Goal: Task Accomplishment & Management: Manage account settings

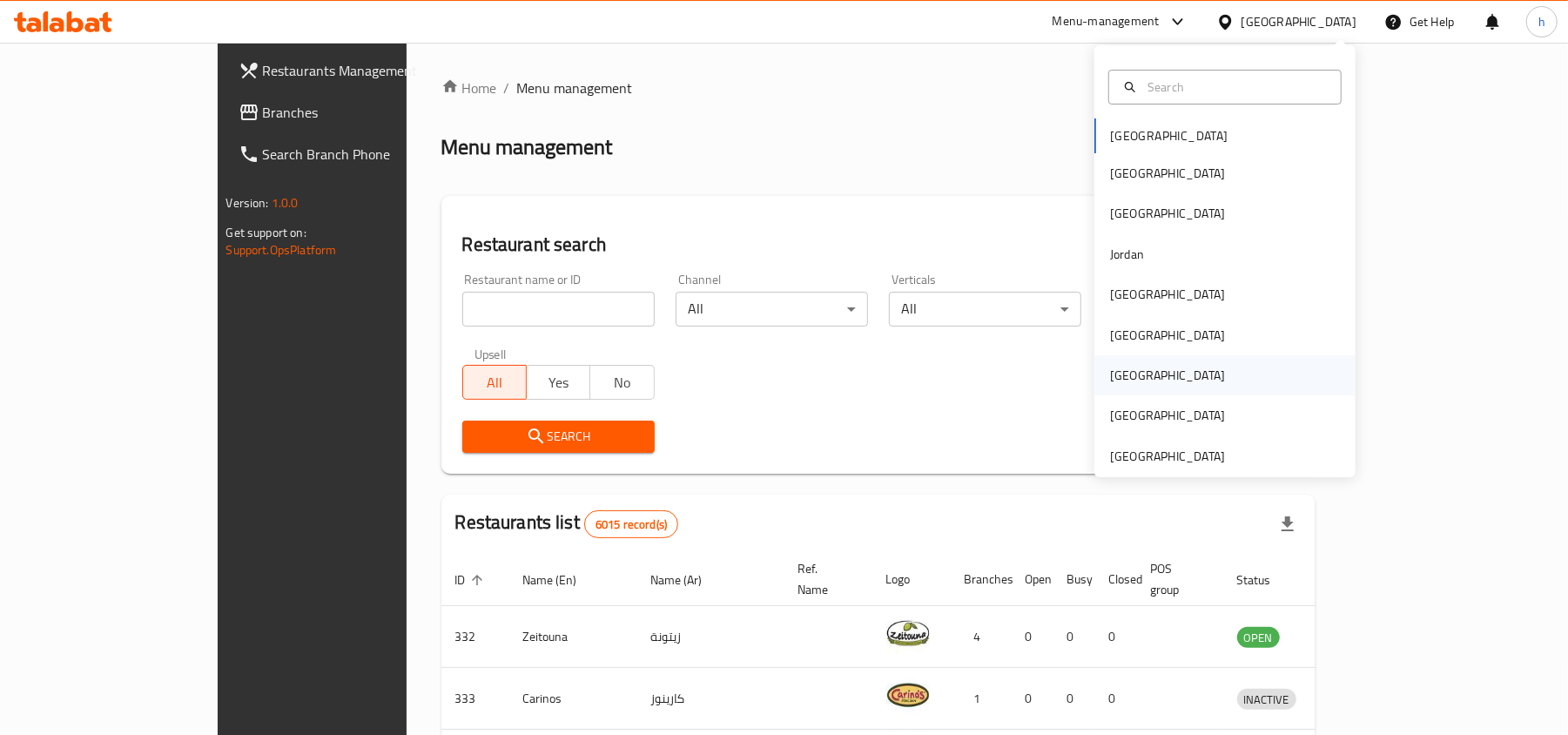
click at [1115, 377] on div "[GEOGRAPHIC_DATA]" at bounding box center [1167, 375] width 115 height 19
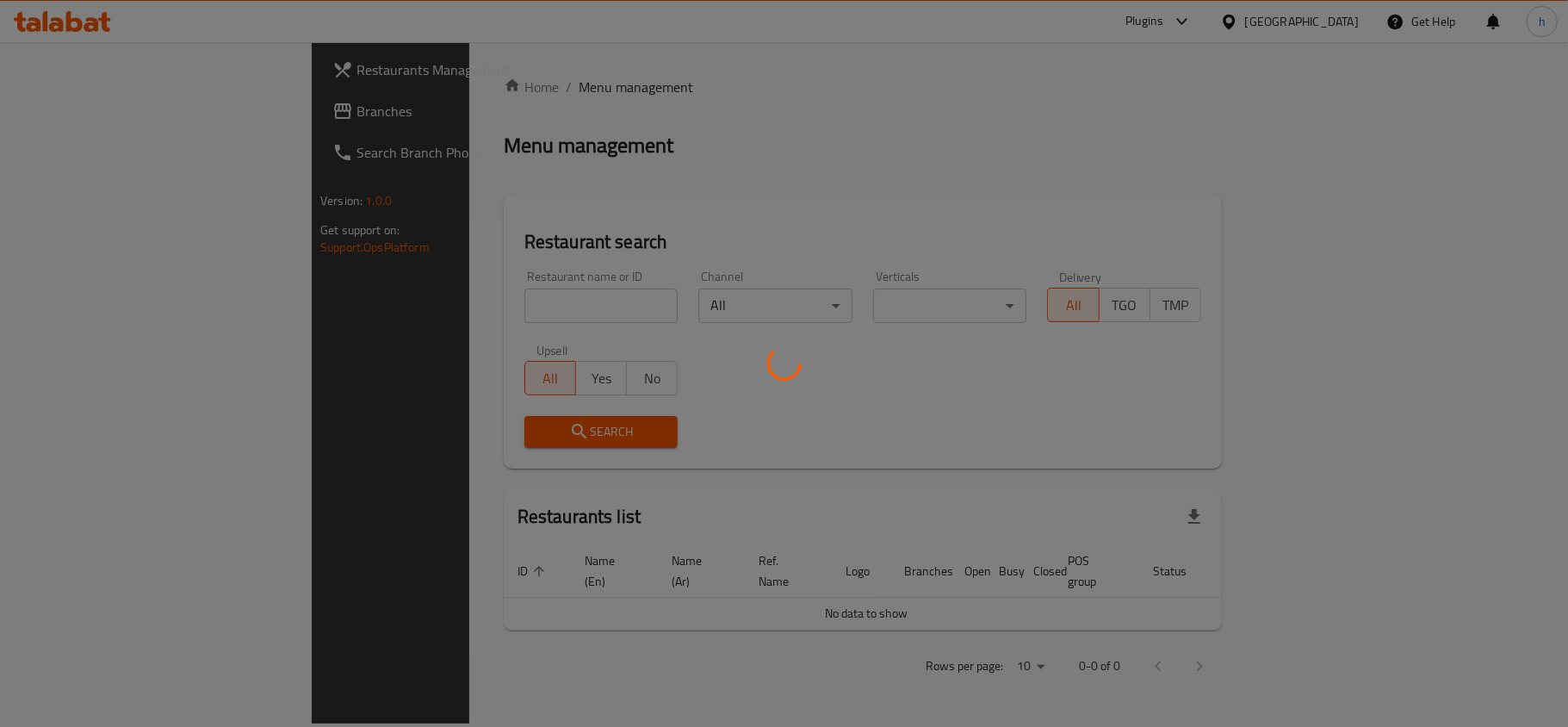
click at [69, 114] on div at bounding box center [784, 364] width 1568 height 727
click at [72, 105] on div at bounding box center [784, 364] width 1568 height 727
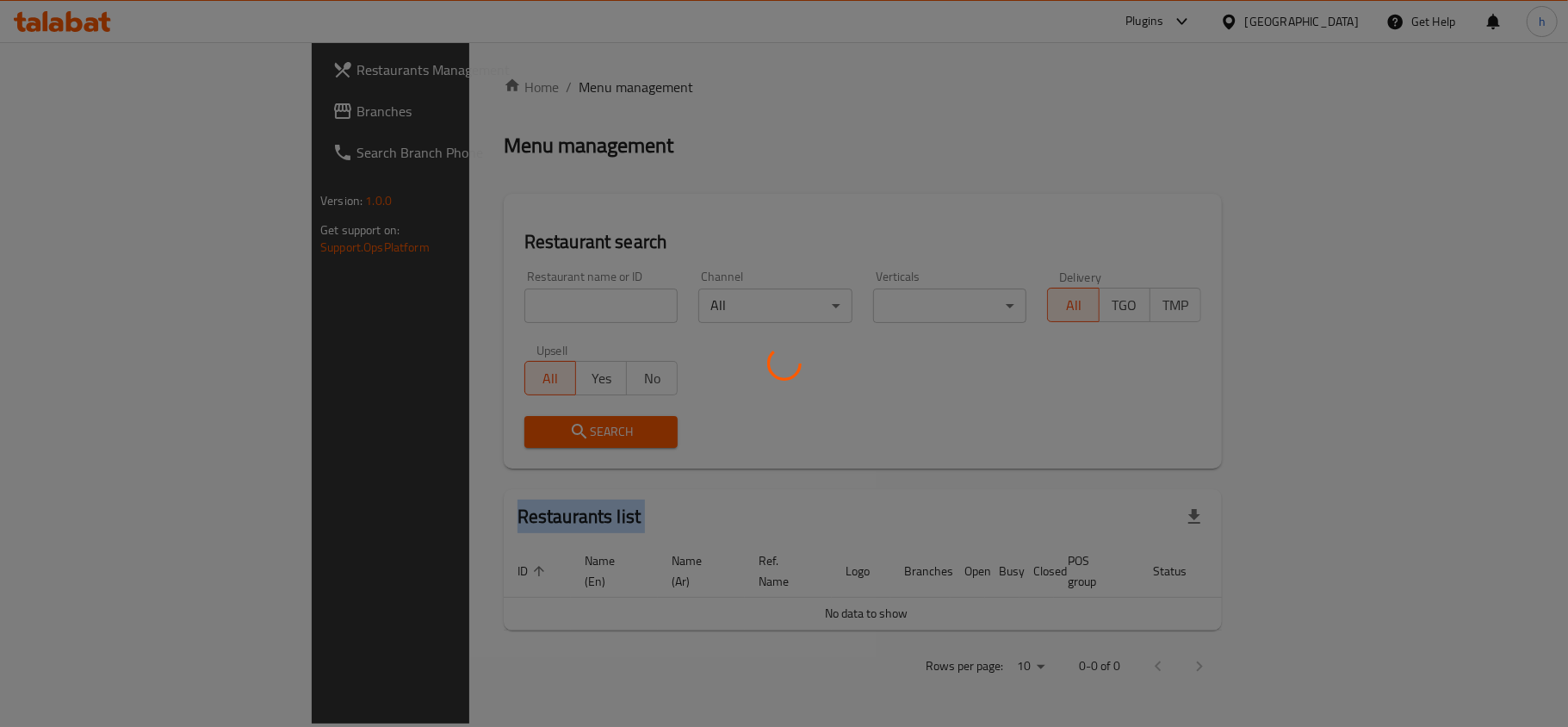
click at [72, 105] on div at bounding box center [784, 364] width 1568 height 727
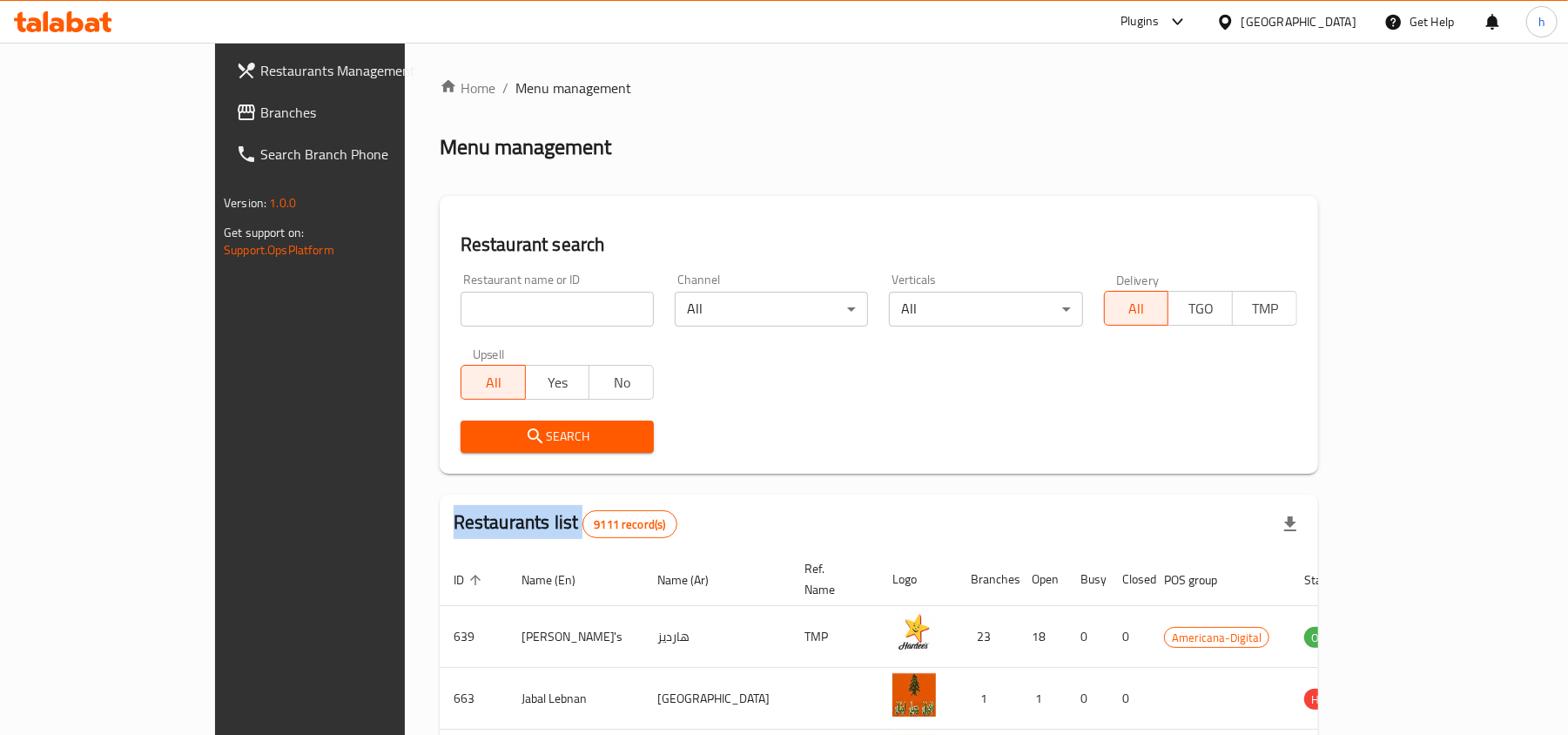
click at [215, 106] on div "Restaurants Management Branches Search Branch Phone Version: 1.0.0 Get support …" at bounding box center [784, 637] width 1138 height 1191
click at [261, 106] on span "Branches" at bounding box center [362, 113] width 203 height 21
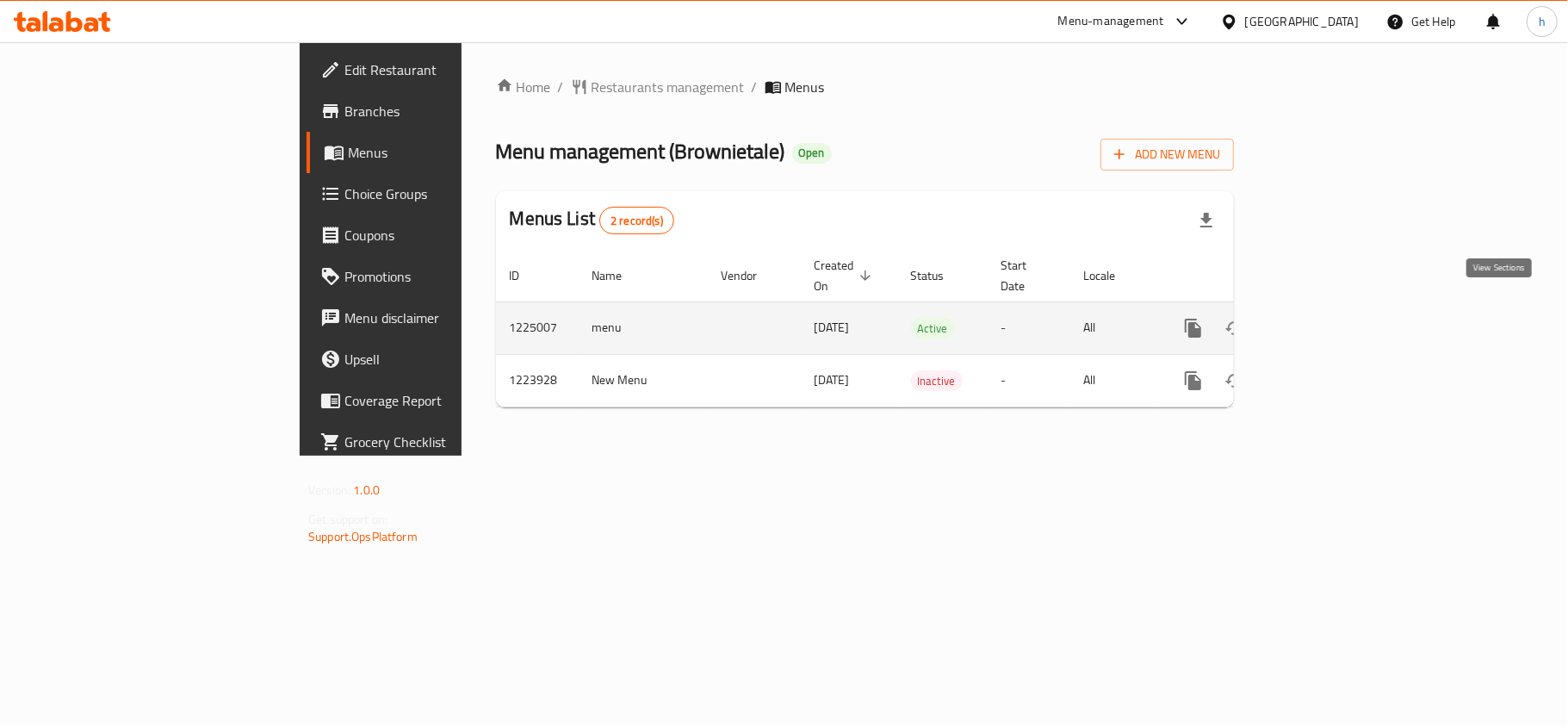
click at [1324, 320] on icon "enhanced table" at bounding box center [1317, 328] width 16 height 16
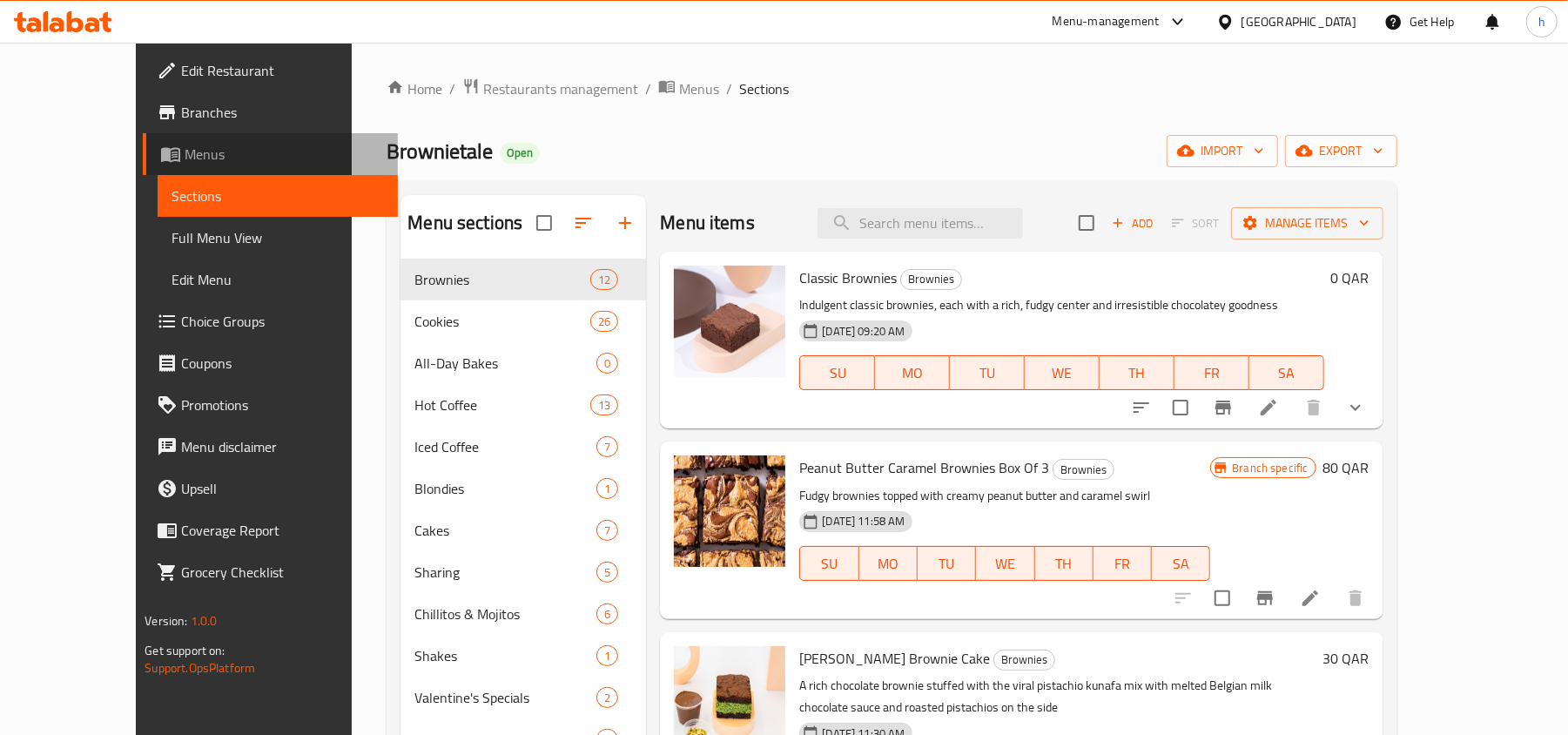
click at [185, 144] on span "Menus" at bounding box center [284, 154] width 199 height 21
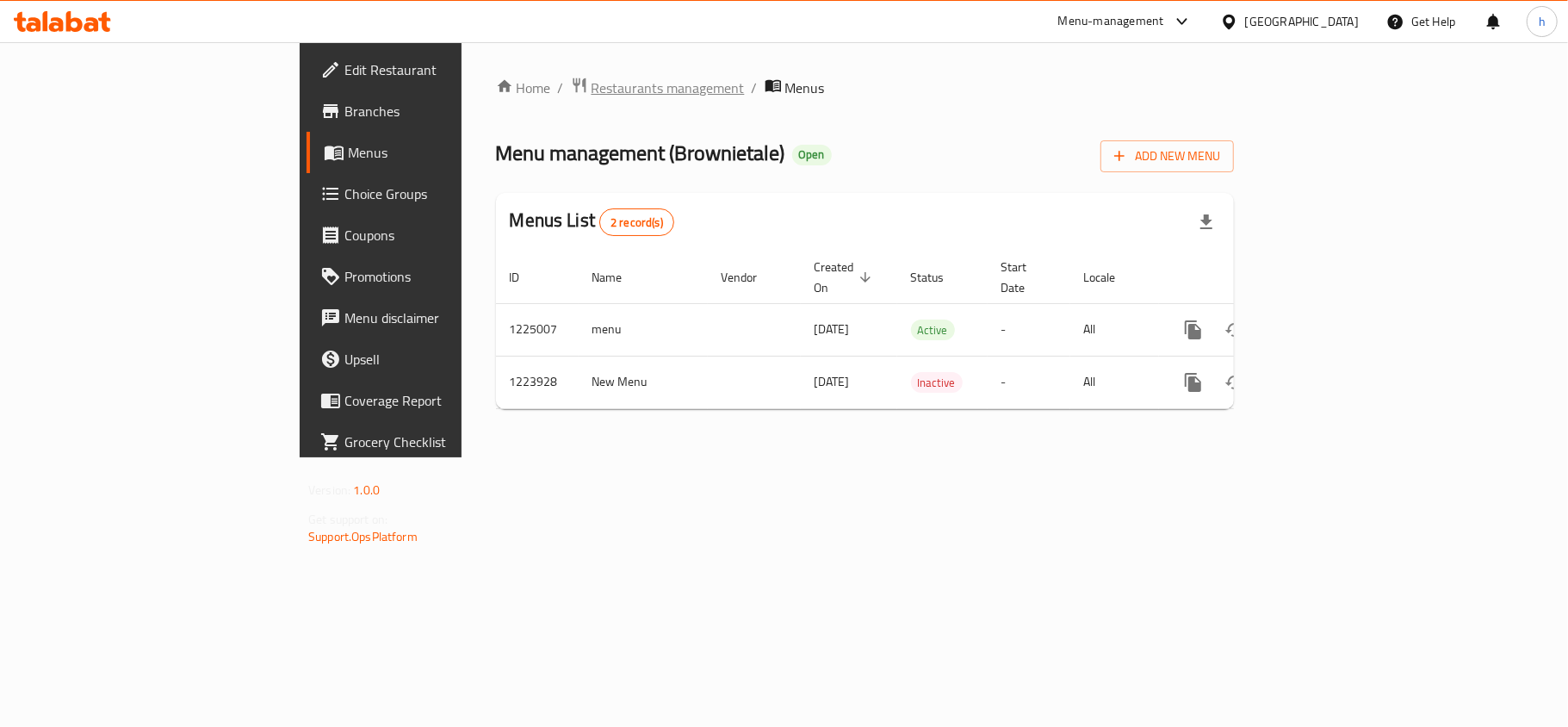
click at [591, 90] on span "Restaurants management" at bounding box center [668, 88] width 154 height 21
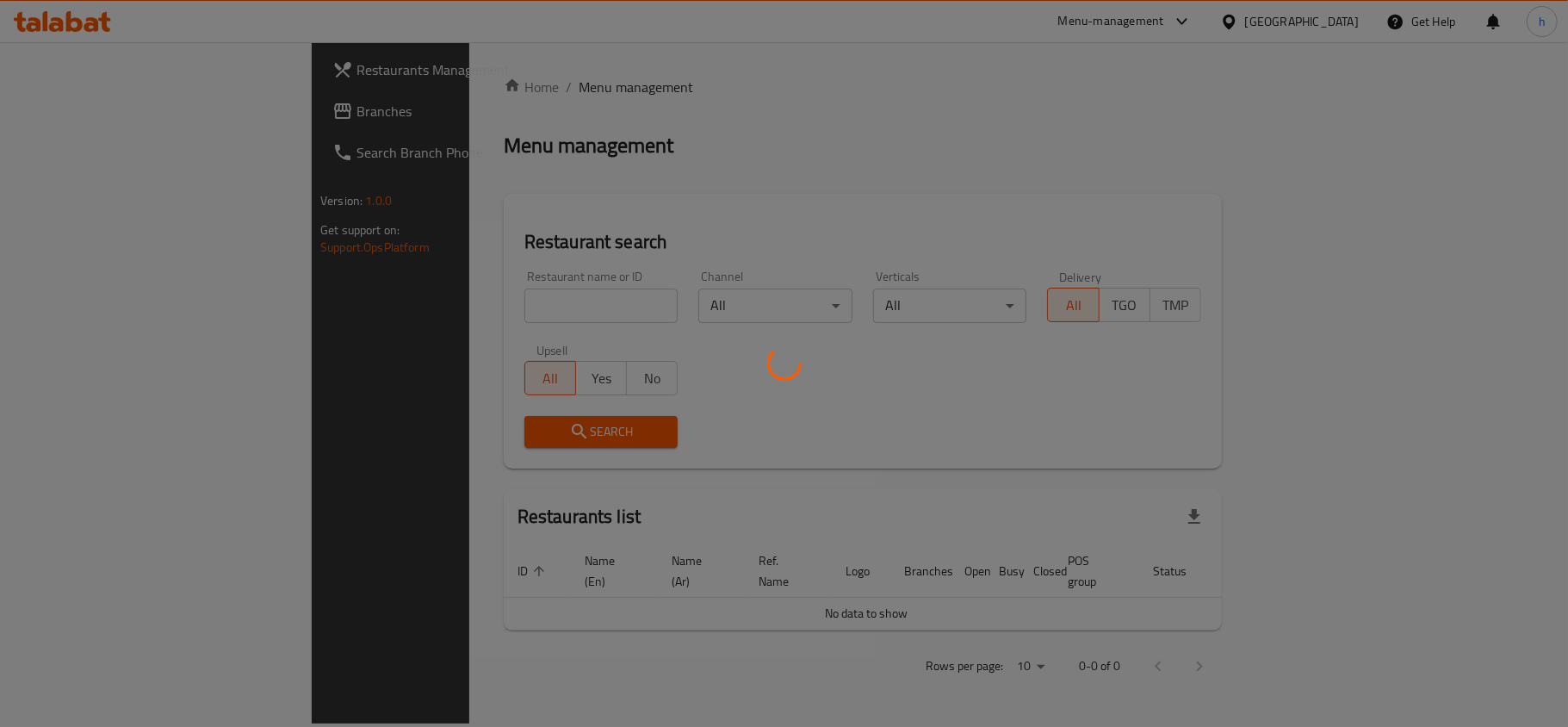
click at [415, 310] on div at bounding box center [784, 364] width 1568 height 727
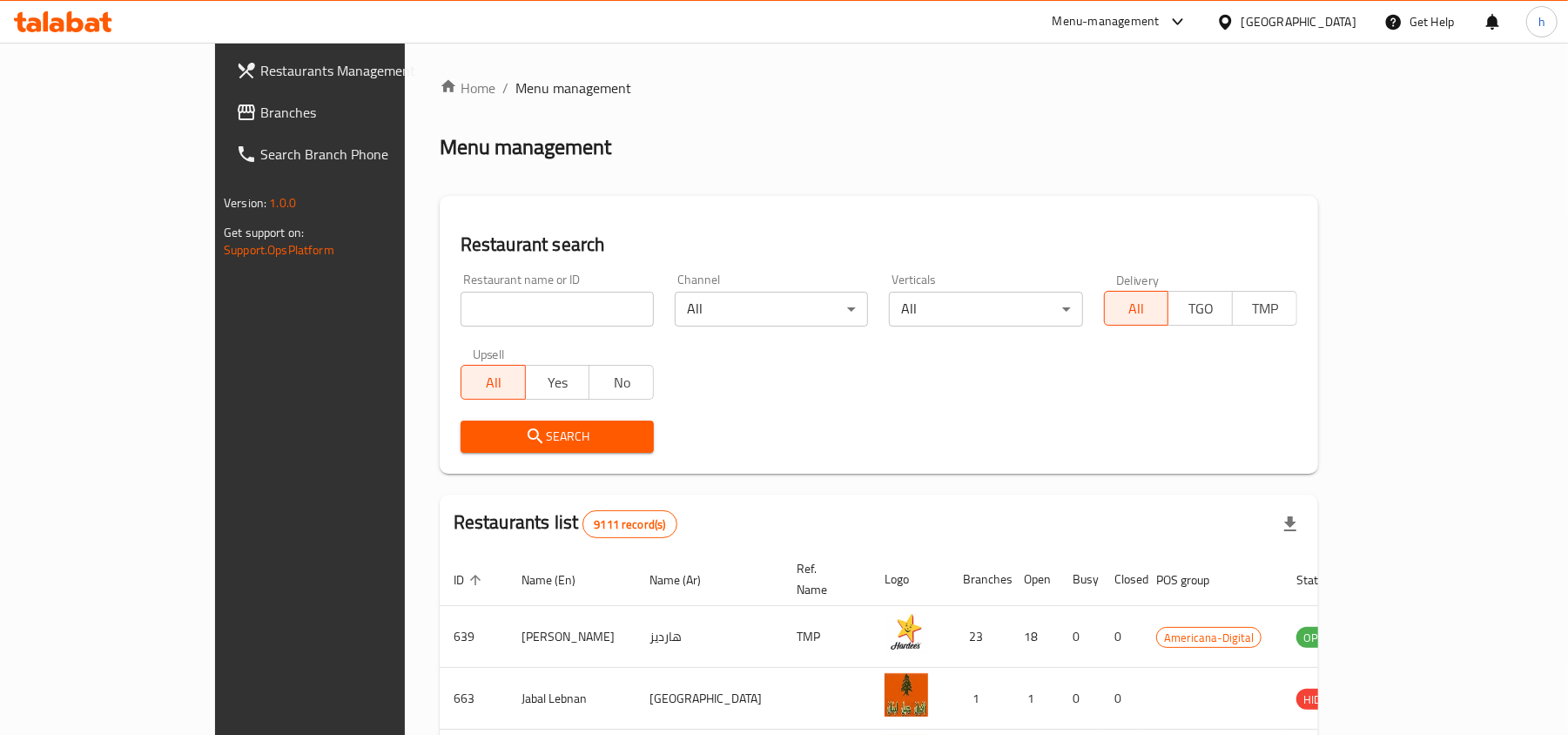
click at [460, 314] on input "search" at bounding box center [557, 309] width 193 height 35
paste input "674700"
type input "674700"
click button "Search" at bounding box center [557, 437] width 193 height 32
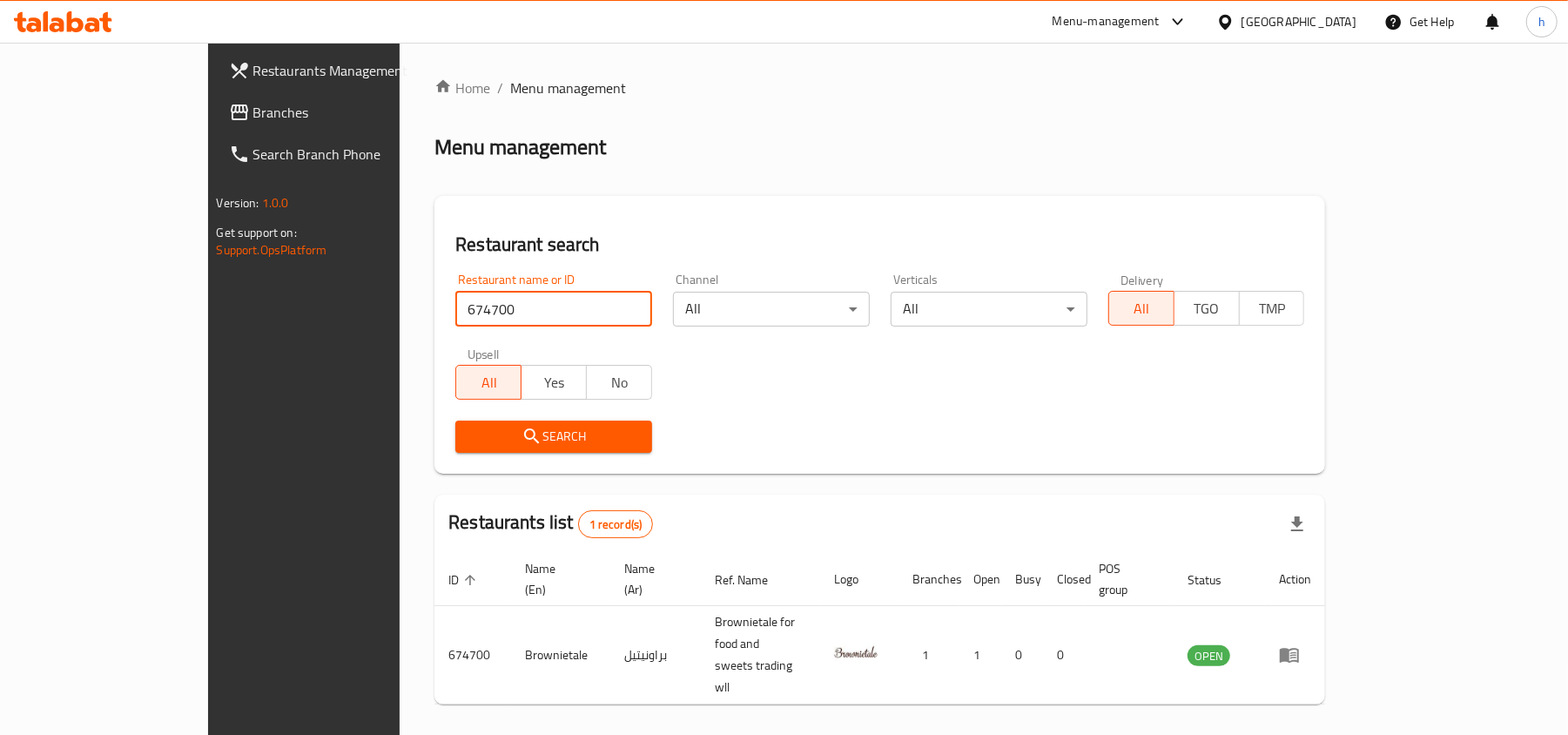
scroll to position [9, 0]
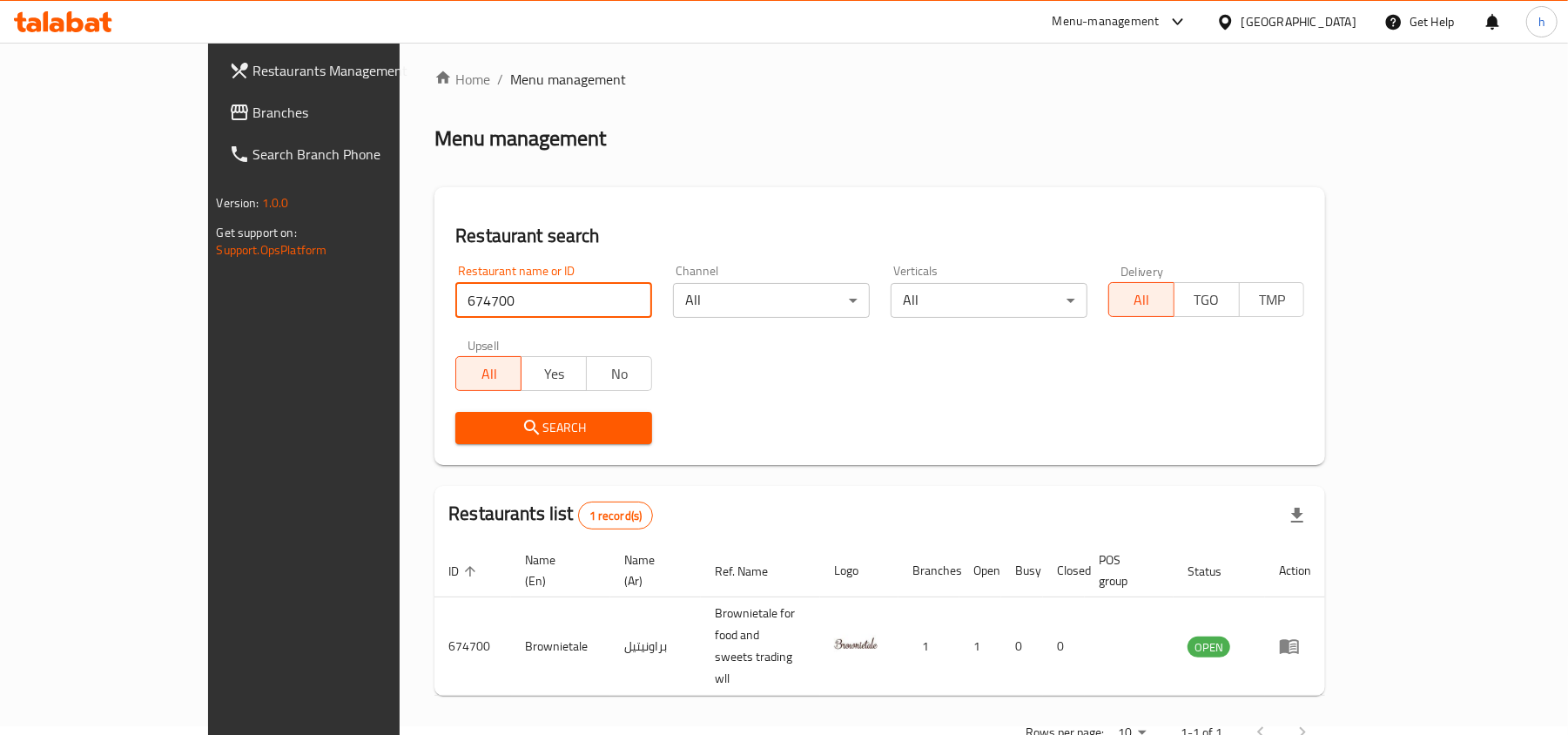
click at [1339, 26] on div "[GEOGRAPHIC_DATA]" at bounding box center [1299, 22] width 115 height 19
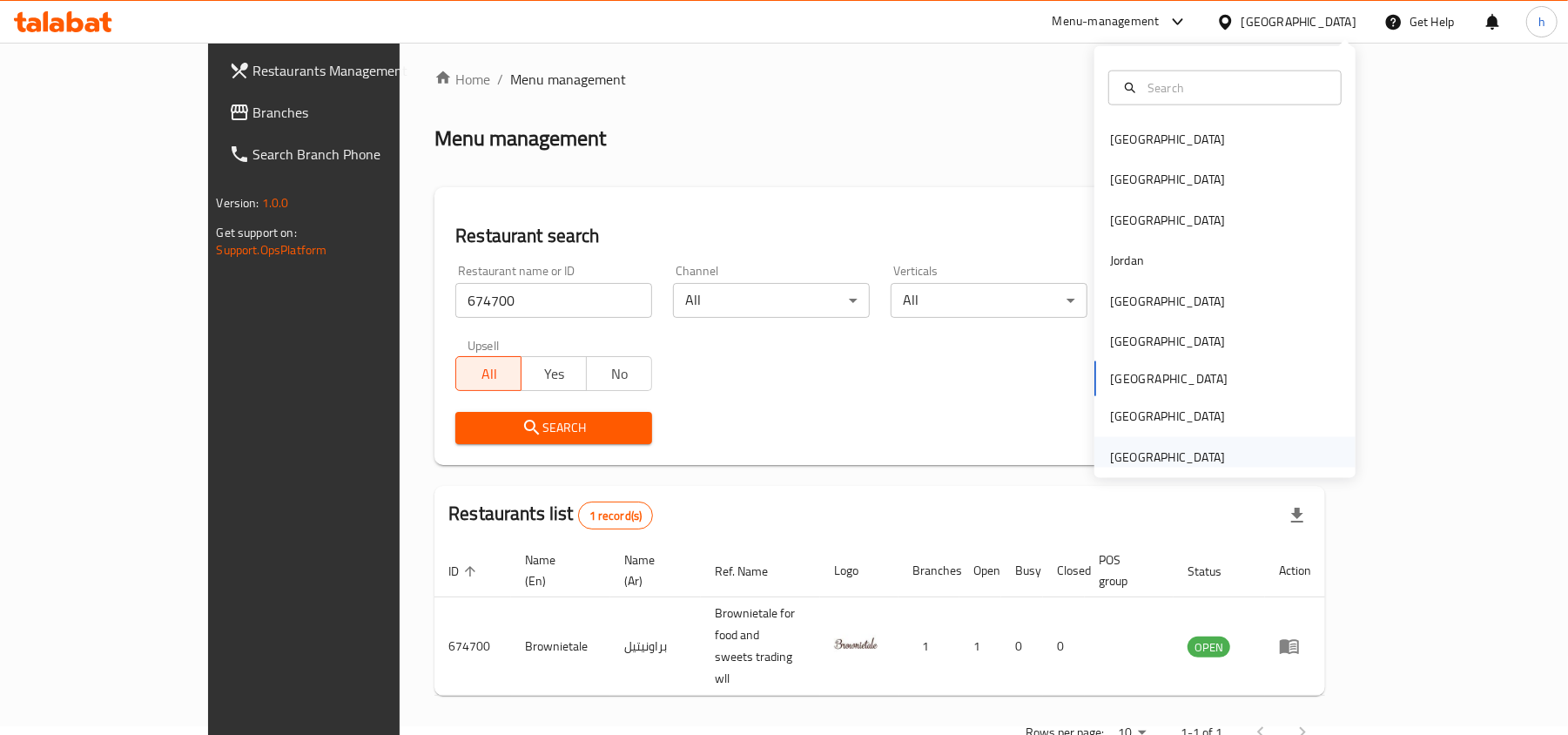
click at [1144, 447] on div "United Arab Emirates" at bounding box center [1167, 457] width 115 height 19
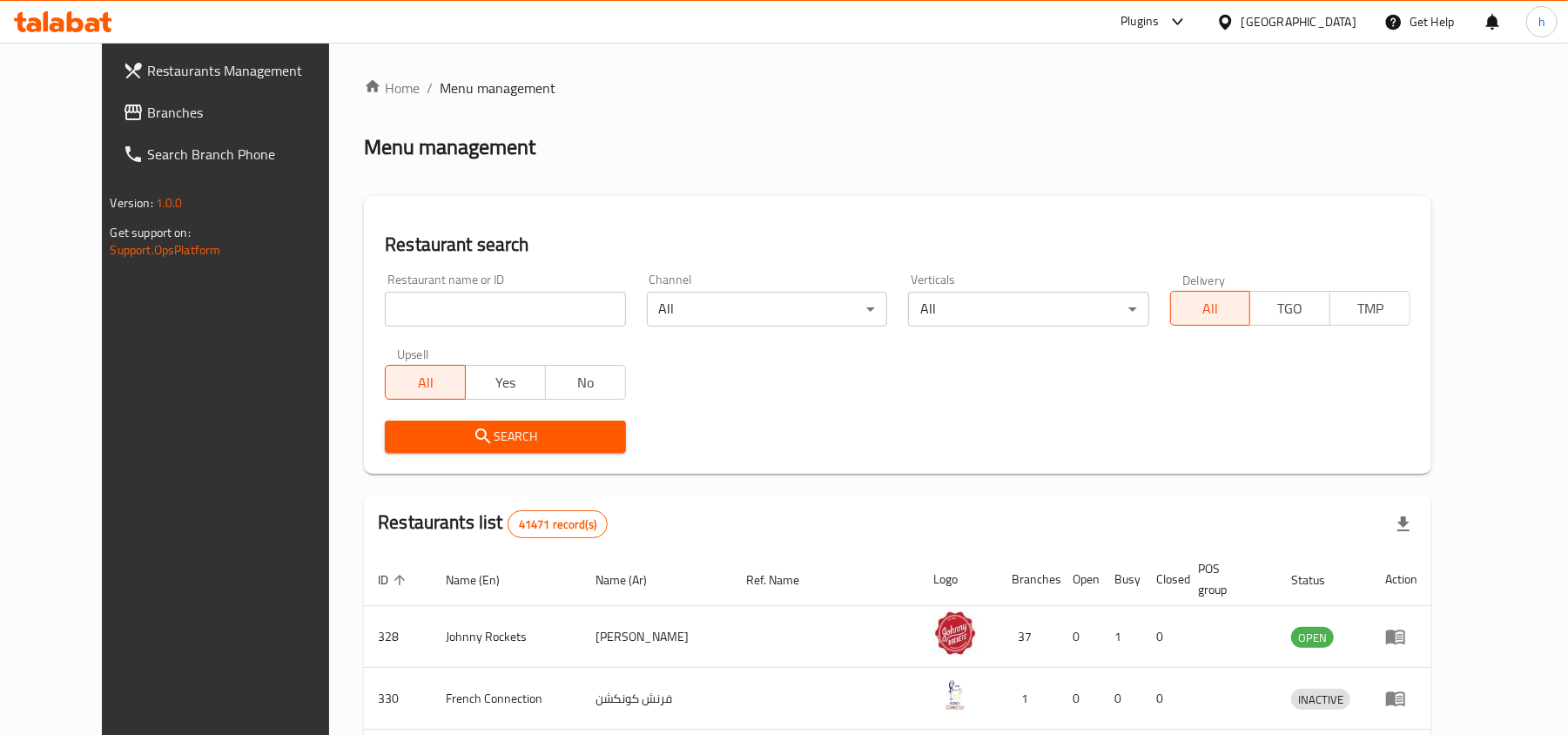
click at [102, 109] on div "Restaurants Management Branches Search Branch Phone Version: 1.0.0 Get support …" at bounding box center [784, 645] width 1364 height 1206
click at [147, 109] on span "Branches" at bounding box center [248, 113] width 203 height 21
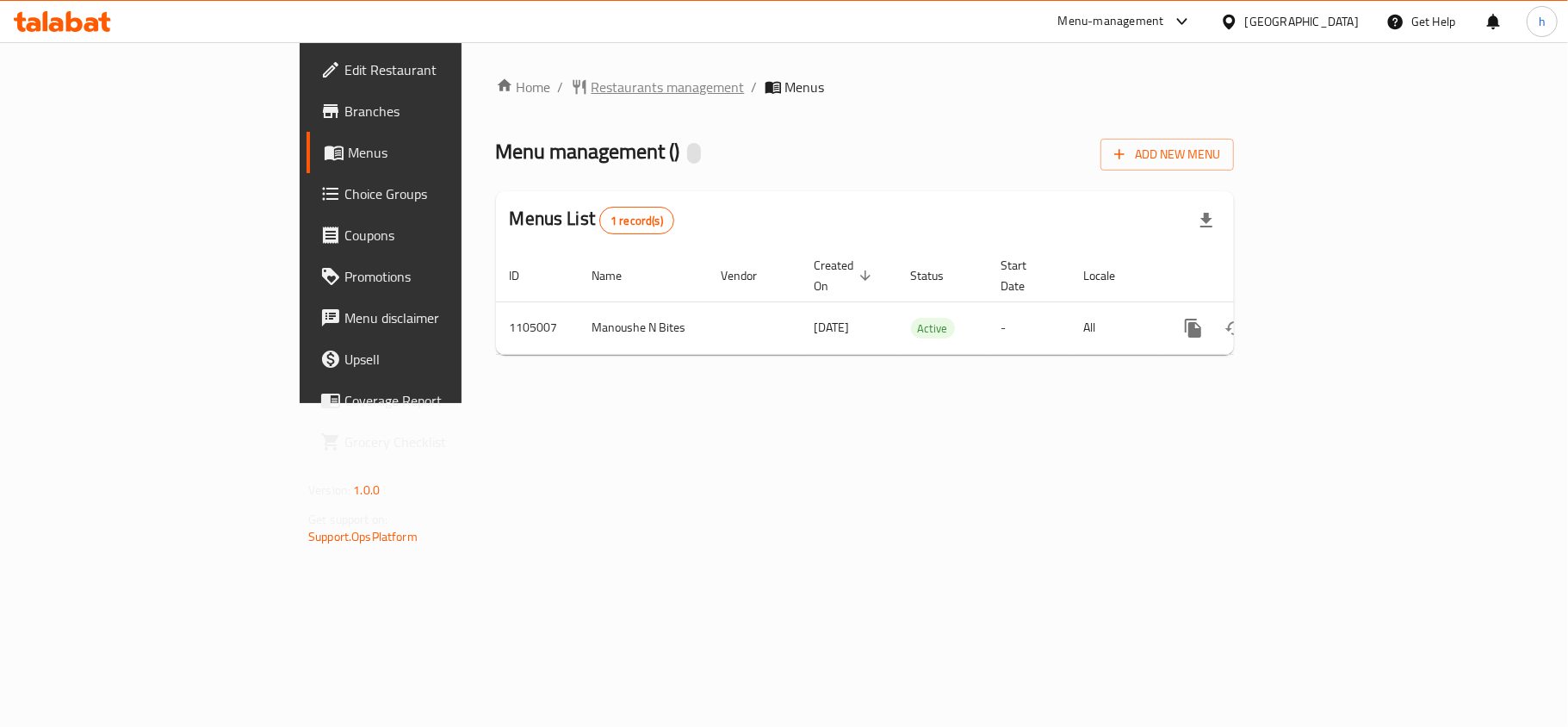
click at [591, 83] on span "Restaurants management" at bounding box center [668, 87] width 154 height 21
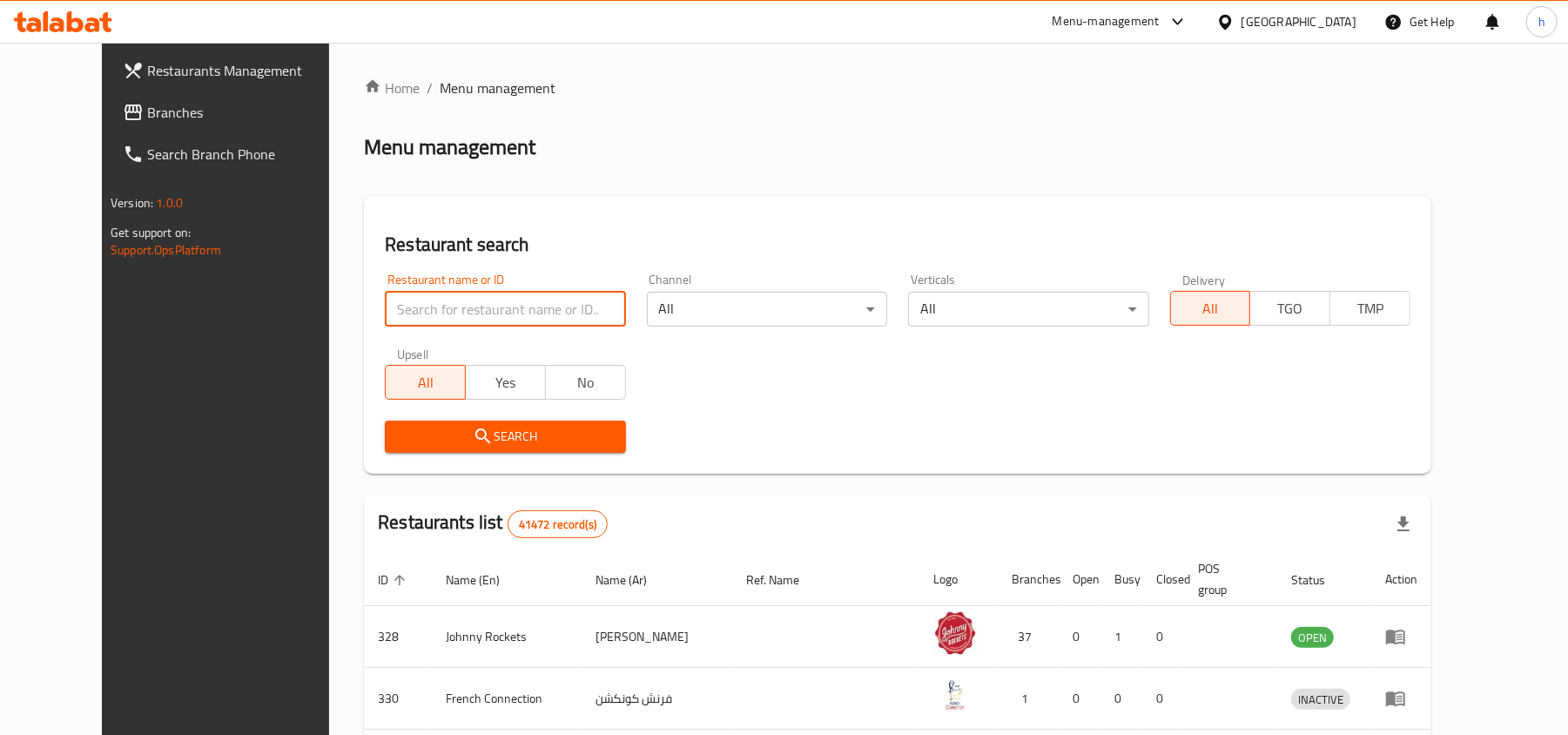
click at [437, 314] on input "search" at bounding box center [505, 309] width 241 height 35
paste input "665351"
type input "665351"
click at [468, 432] on span "Search" at bounding box center [505, 436] width 212 height 22
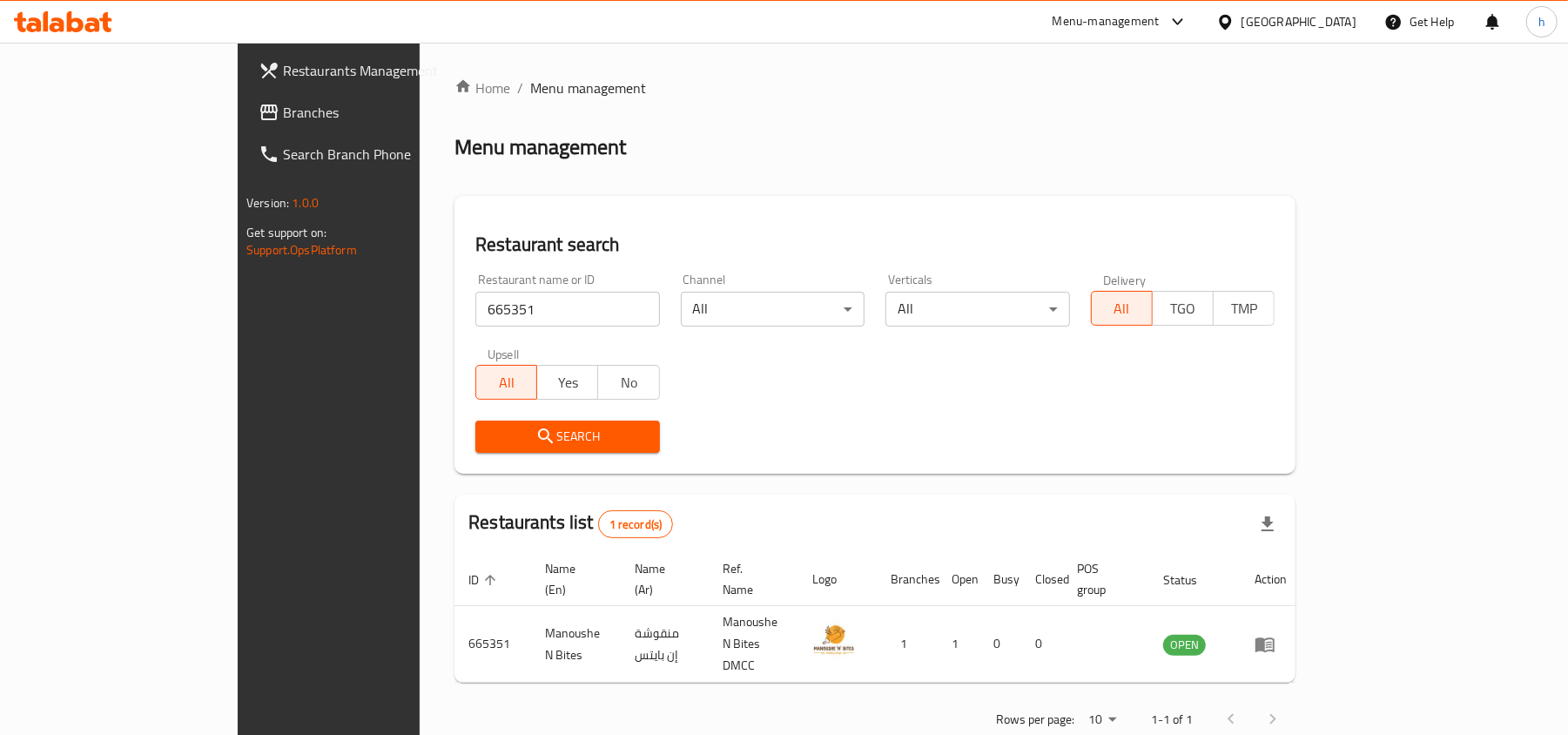
click at [1307, 27] on div "[GEOGRAPHIC_DATA]" at bounding box center [1299, 22] width 115 height 19
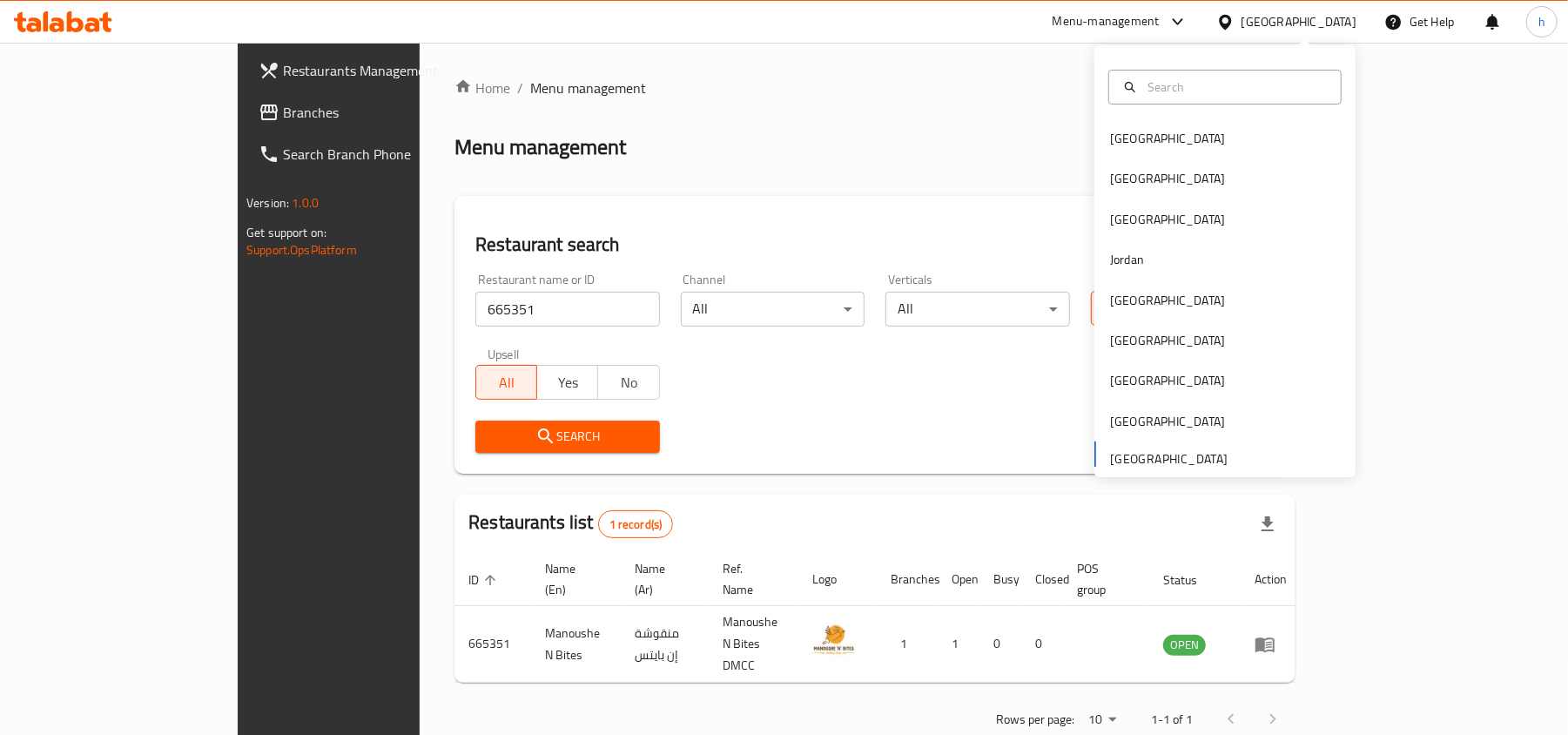
click at [283, 113] on span "Branches" at bounding box center [385, 113] width 203 height 21
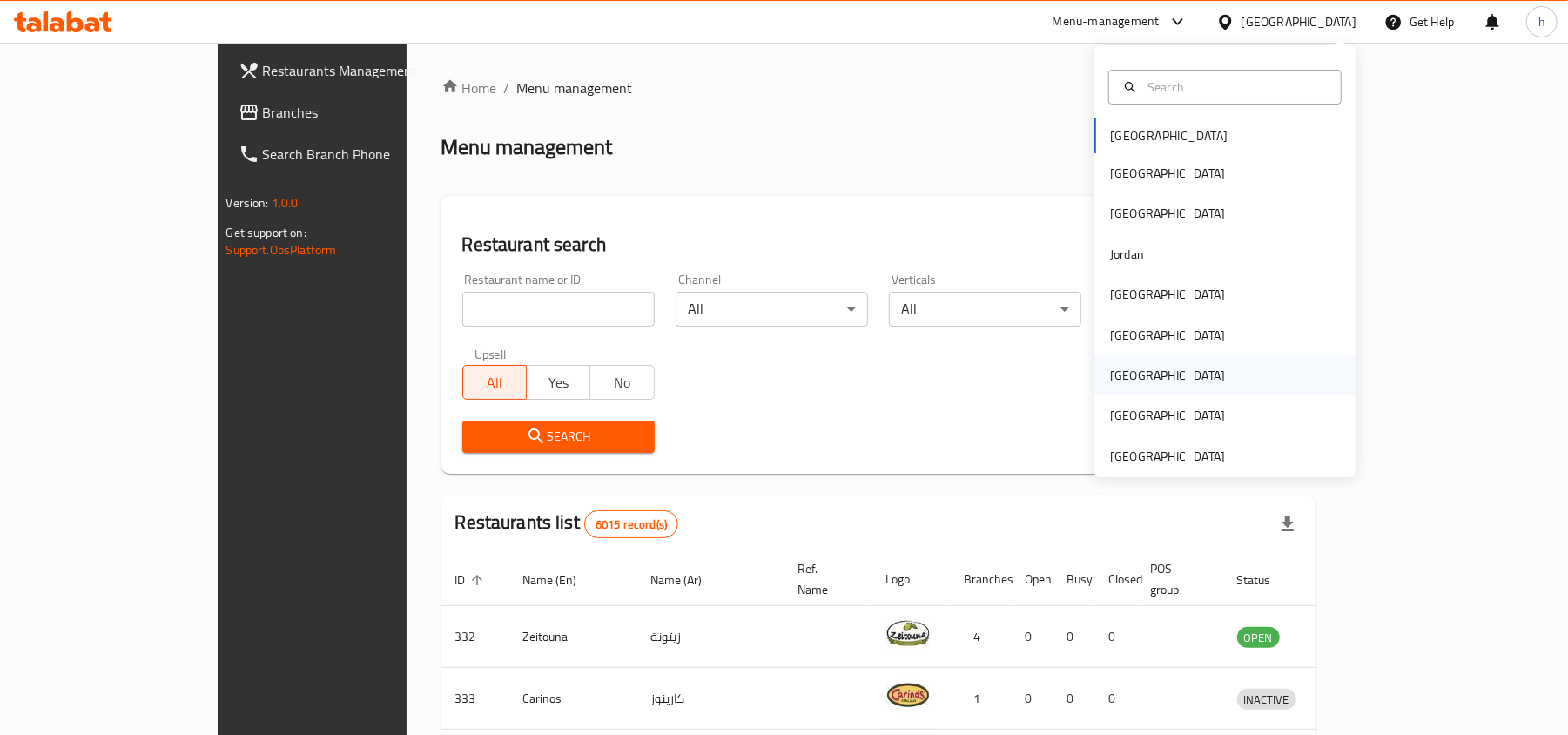
click at [1110, 374] on div "[GEOGRAPHIC_DATA]" at bounding box center [1167, 375] width 115 height 19
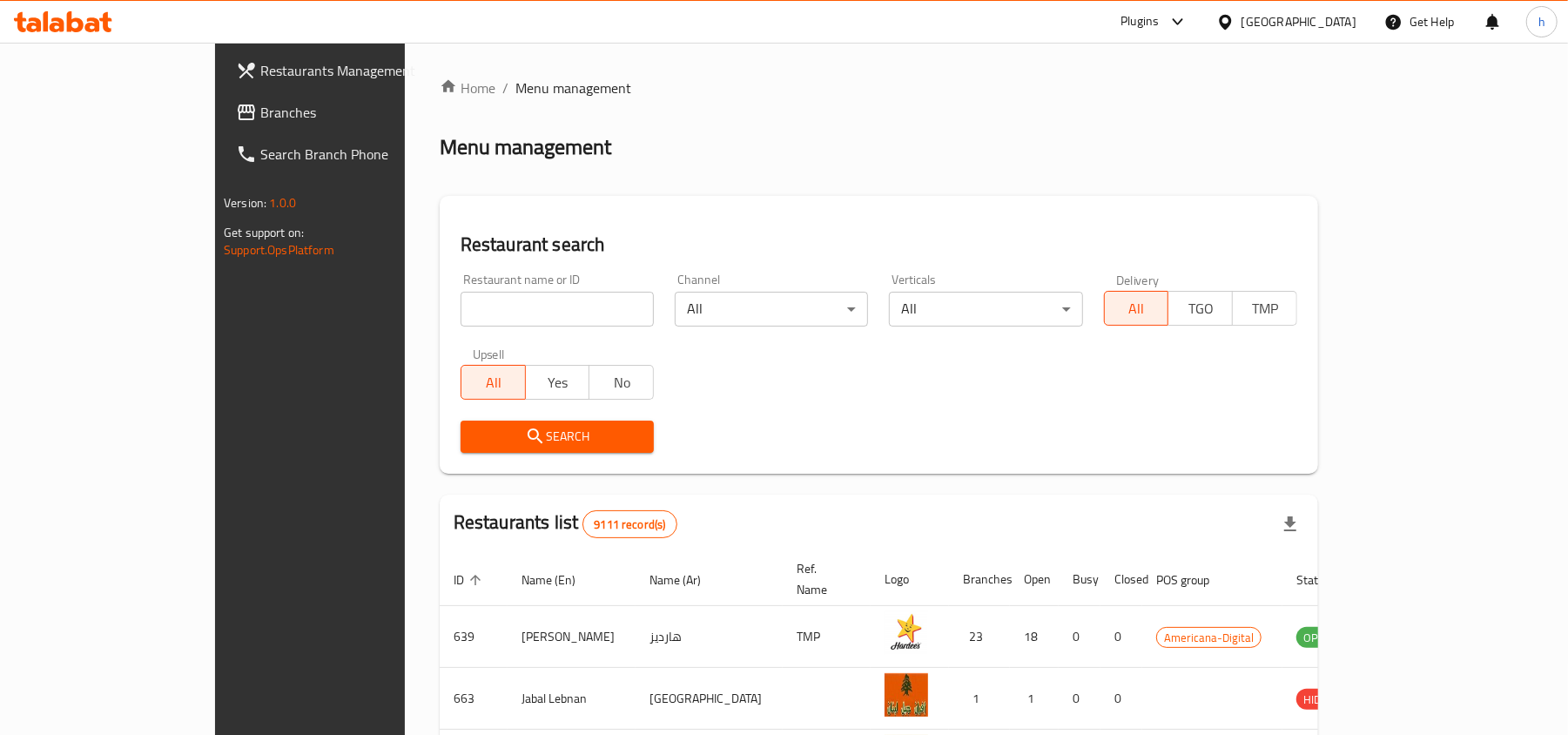
drag, startPoint x: 112, startPoint y: 116, endPoint x: 105, endPoint y: 124, distance: 10.6
click at [261, 116] on span "Branches" at bounding box center [362, 113] width 203 height 21
